Goal: Book appointment/travel/reservation

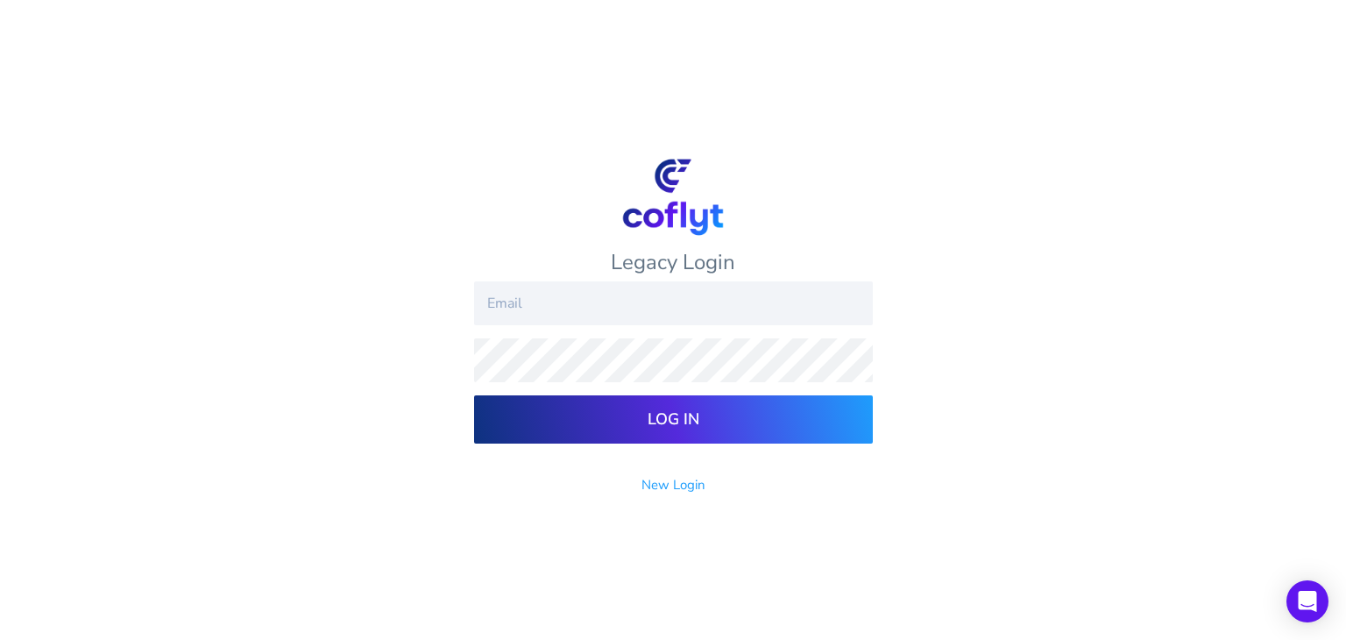
type input "[EMAIL_ADDRESS][DOMAIN_NAME]"
click at [691, 414] on input "Log In" at bounding box center [673, 419] width 399 height 48
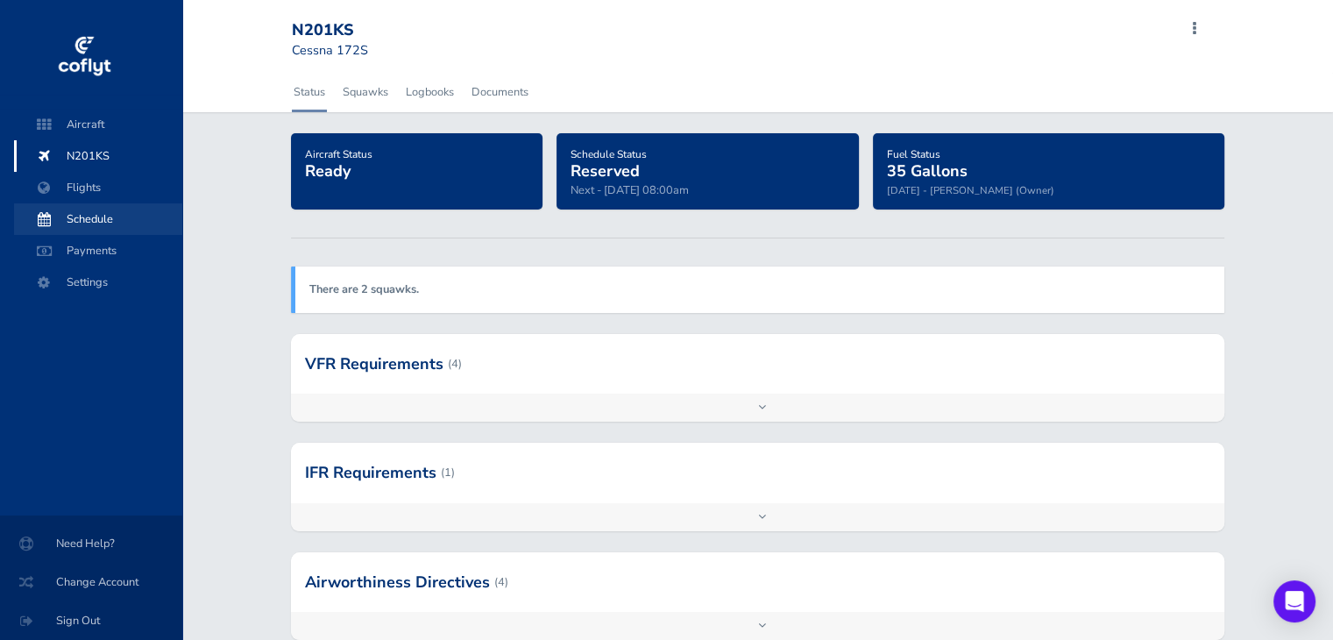
click at [67, 205] on span "Schedule" at bounding box center [98, 219] width 133 height 32
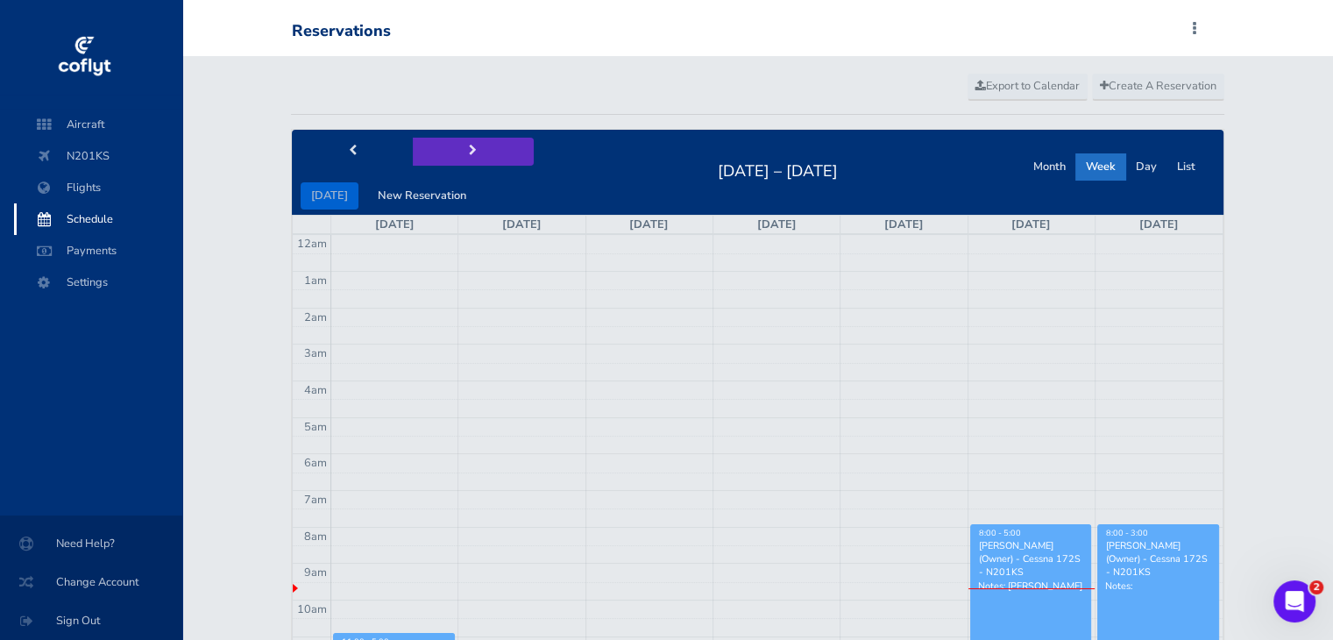
click at [453, 143] on button "next" at bounding box center [473, 151] width 121 height 27
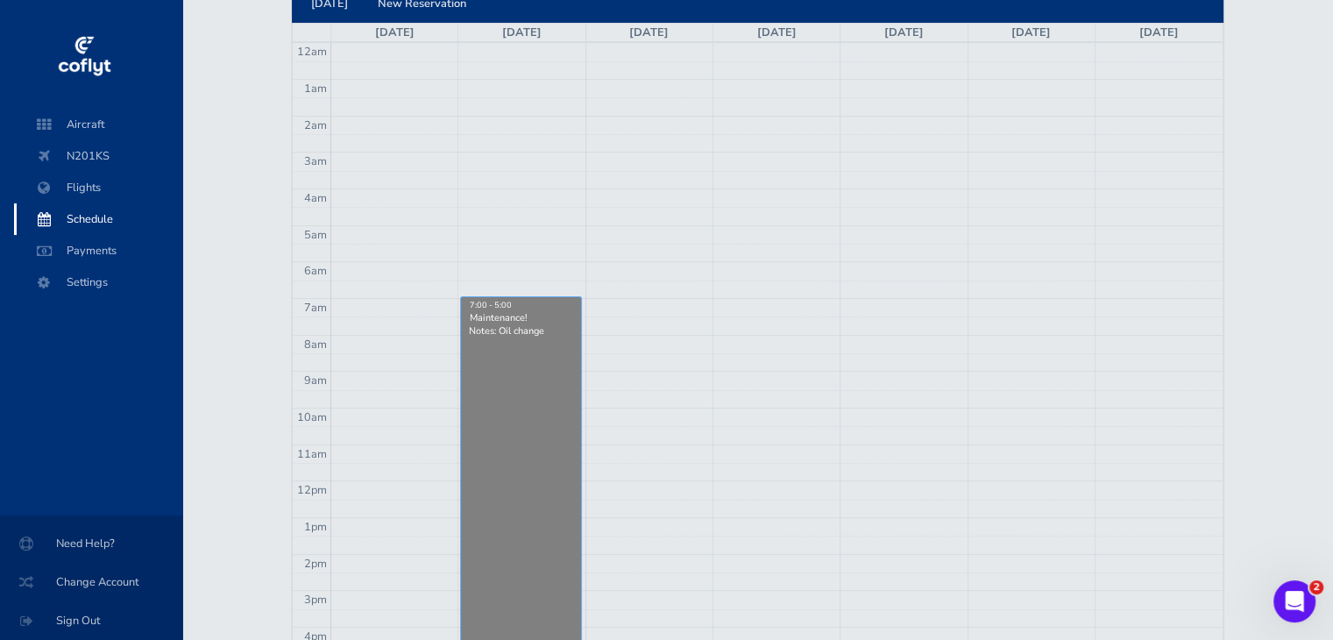
scroll to position [88, 0]
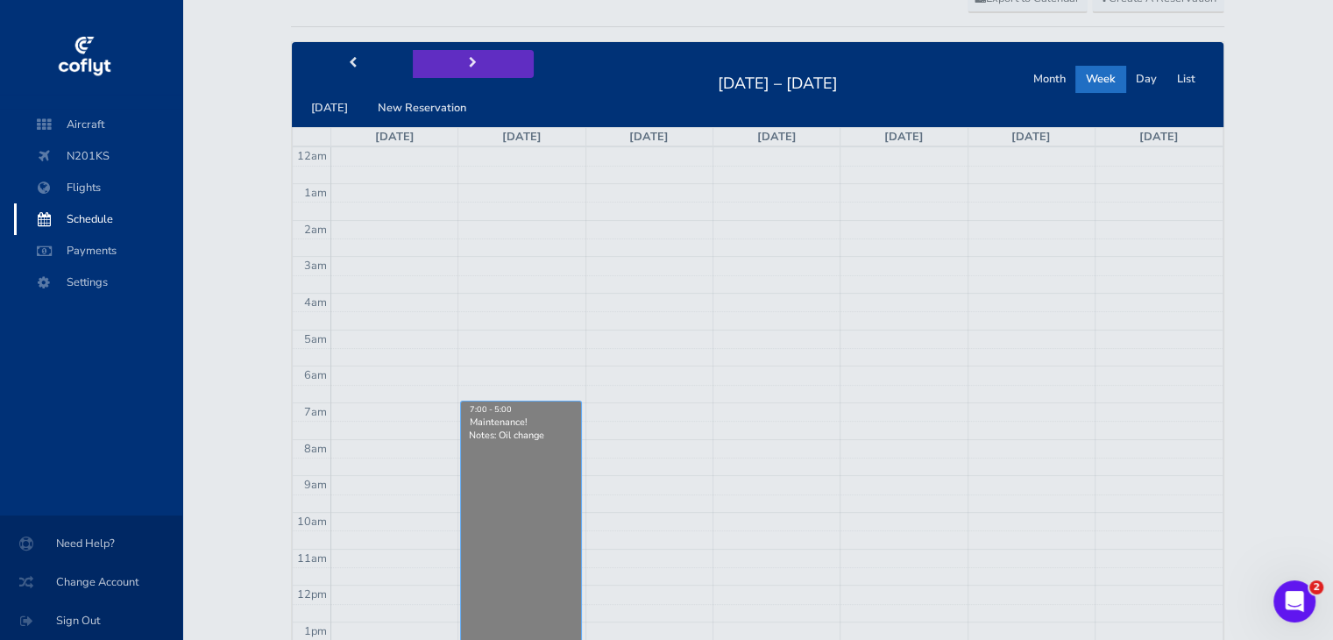
click at [469, 62] on span "next" at bounding box center [473, 63] width 8 height 11
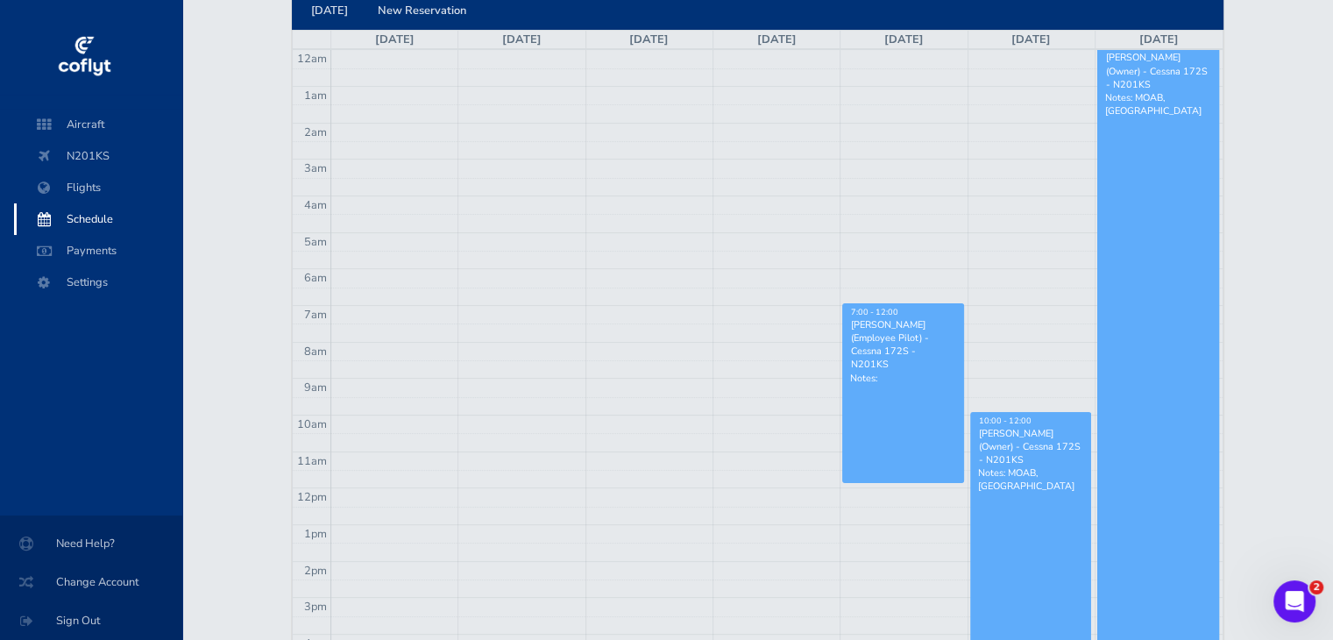
scroll to position [87, 0]
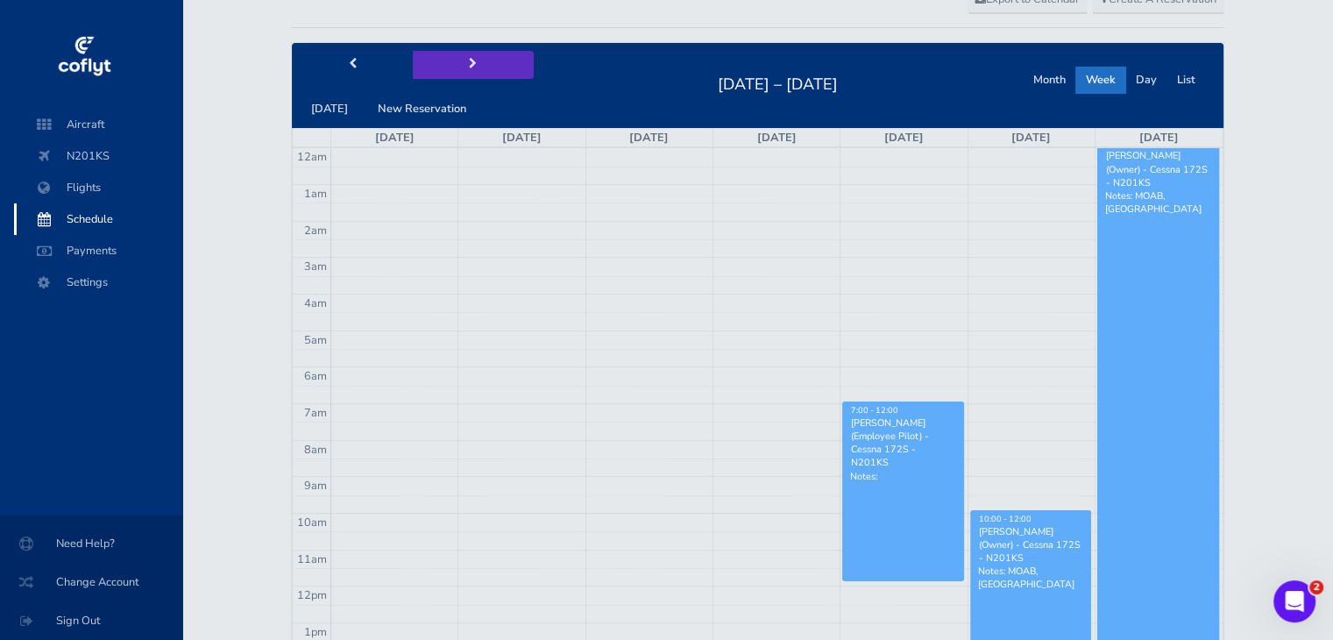
click at [469, 67] on span "next" at bounding box center [473, 64] width 8 height 11
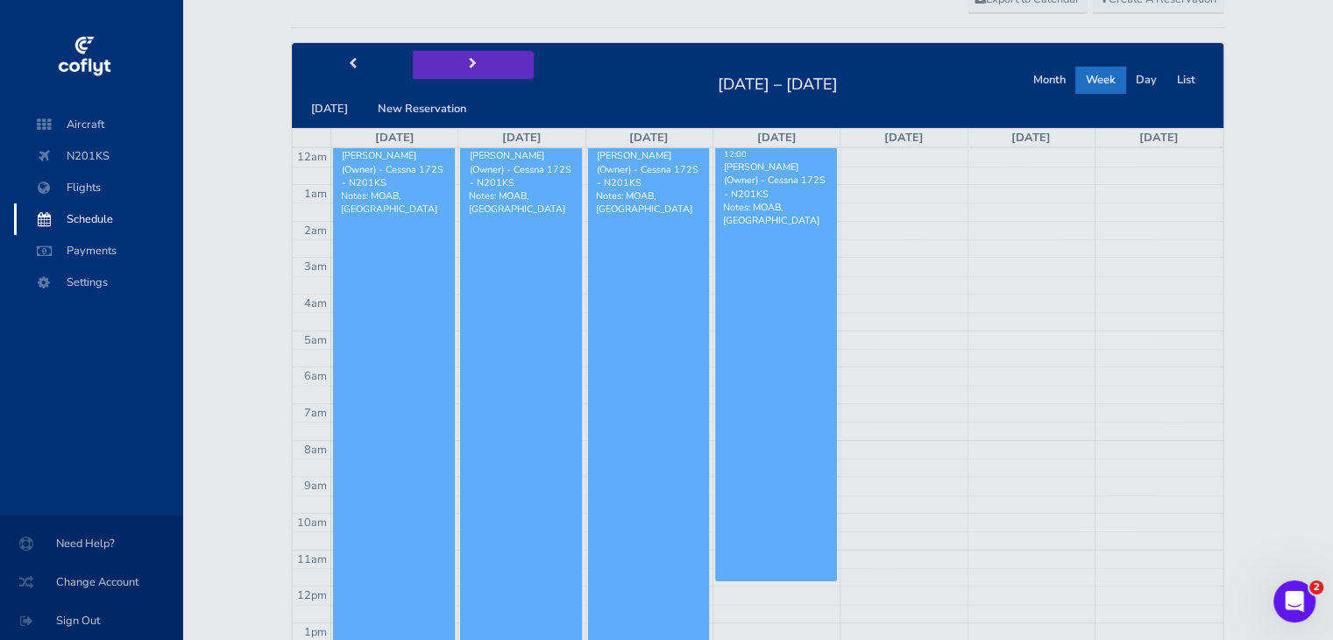
click at [469, 67] on span "next" at bounding box center [473, 64] width 8 height 11
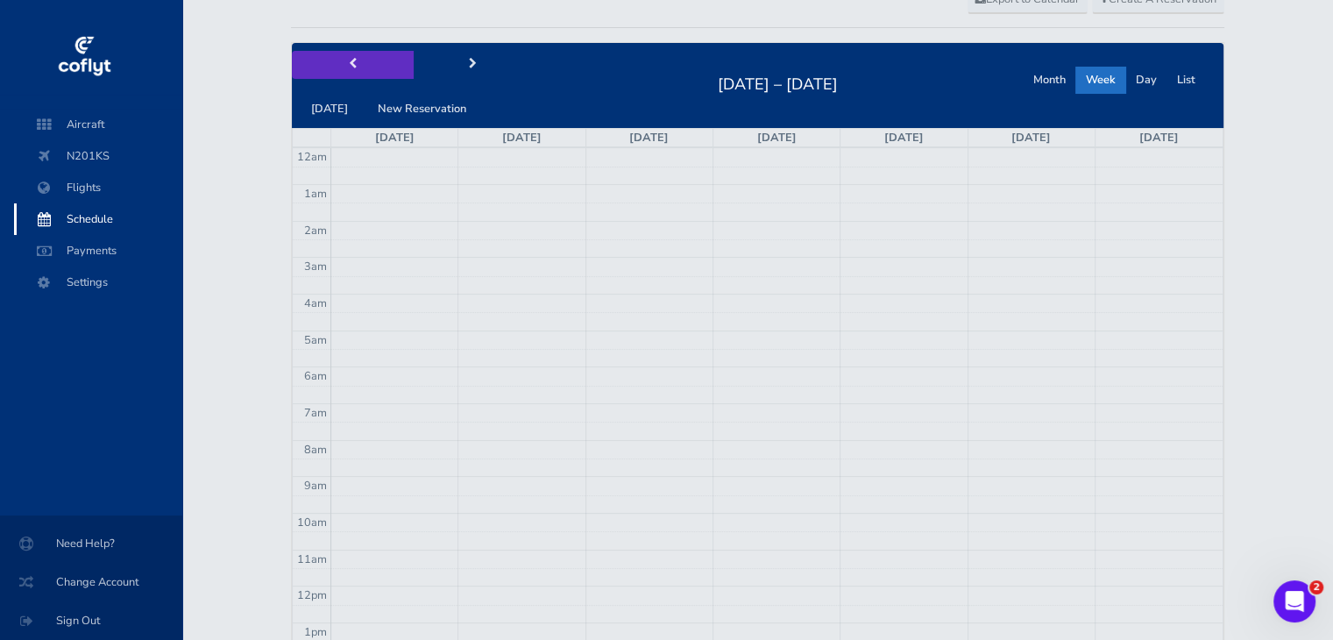
click at [374, 68] on button "prev" at bounding box center [352, 64] width 121 height 27
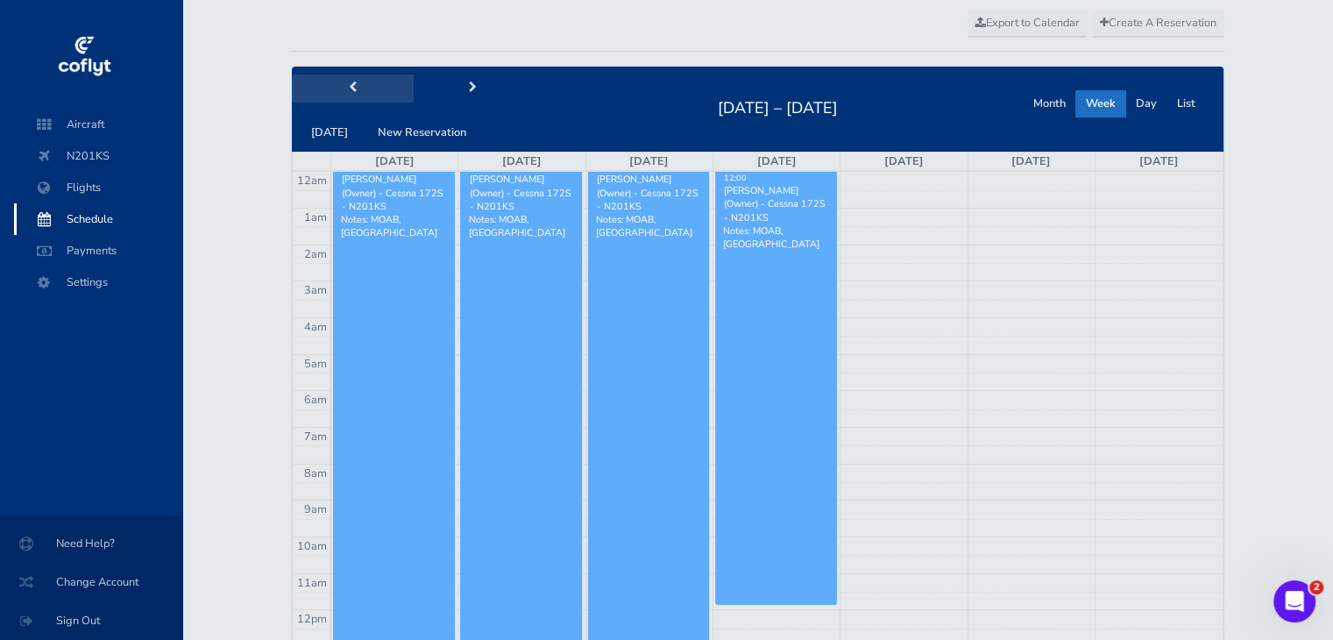
scroll to position [175, 0]
